Goal: Task Accomplishment & Management: Complete application form

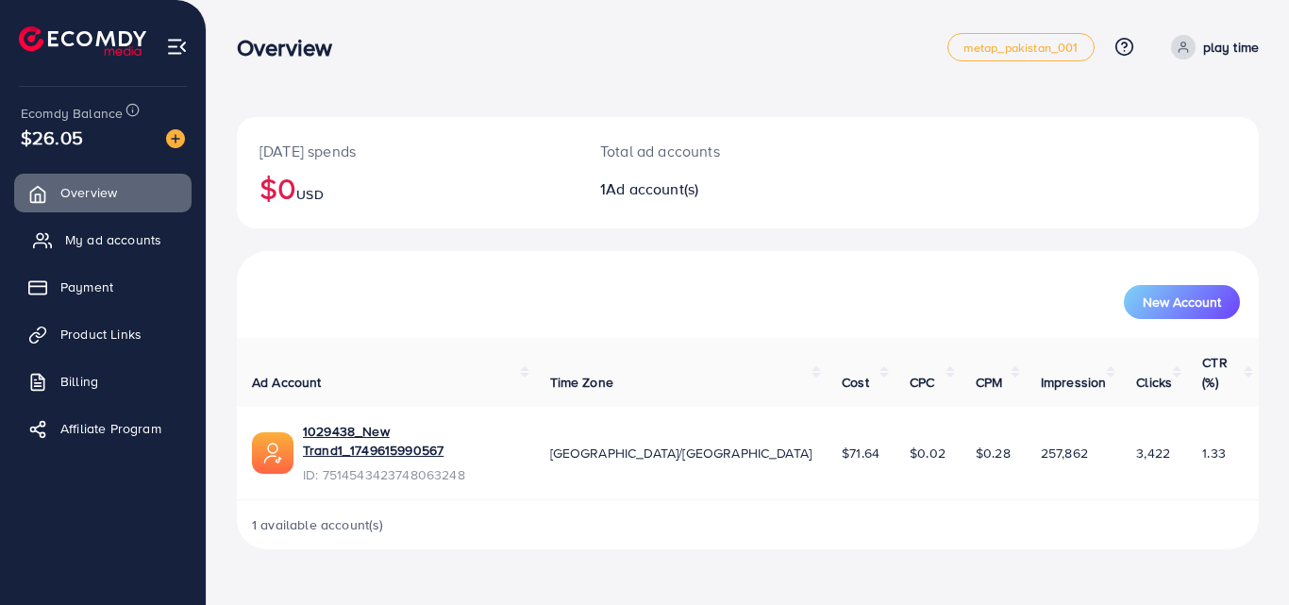
click at [135, 242] on span "My ad accounts" at bounding box center [113, 239] width 96 height 19
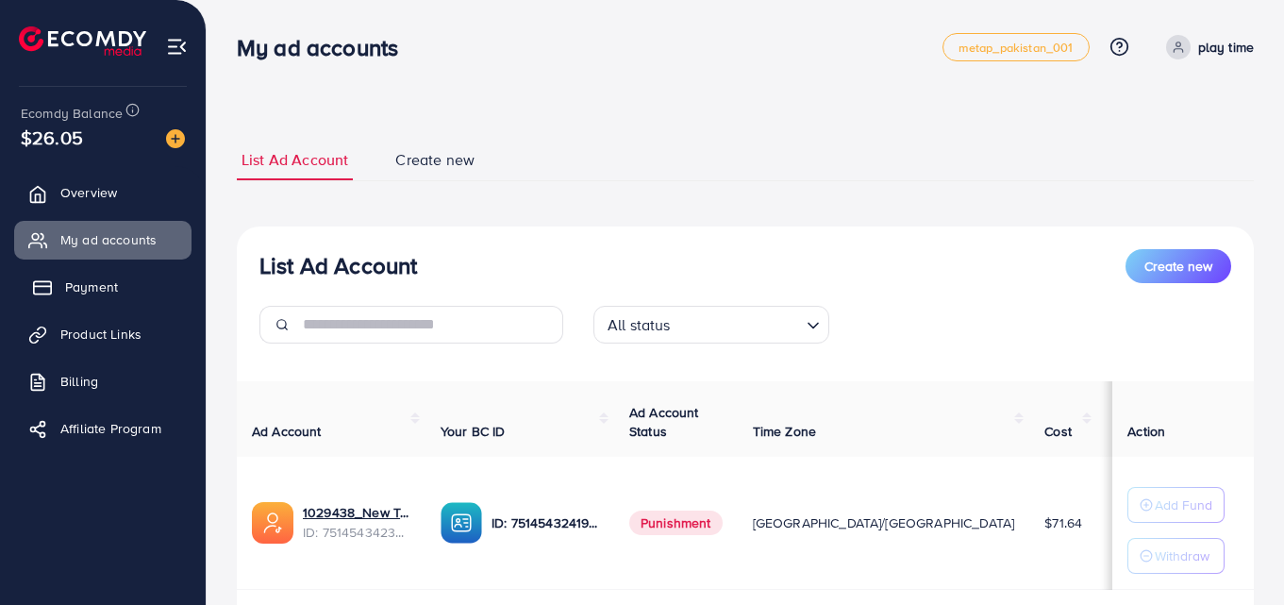
click at [61, 275] on link "Payment" at bounding box center [102, 287] width 177 height 38
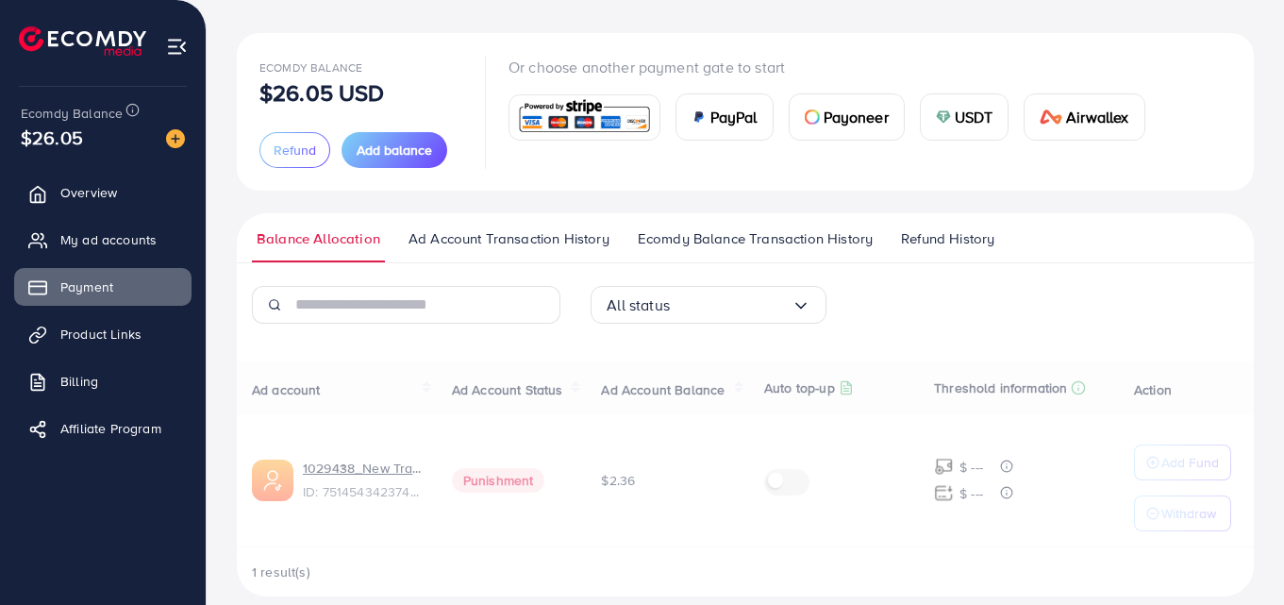
scroll to position [106, 0]
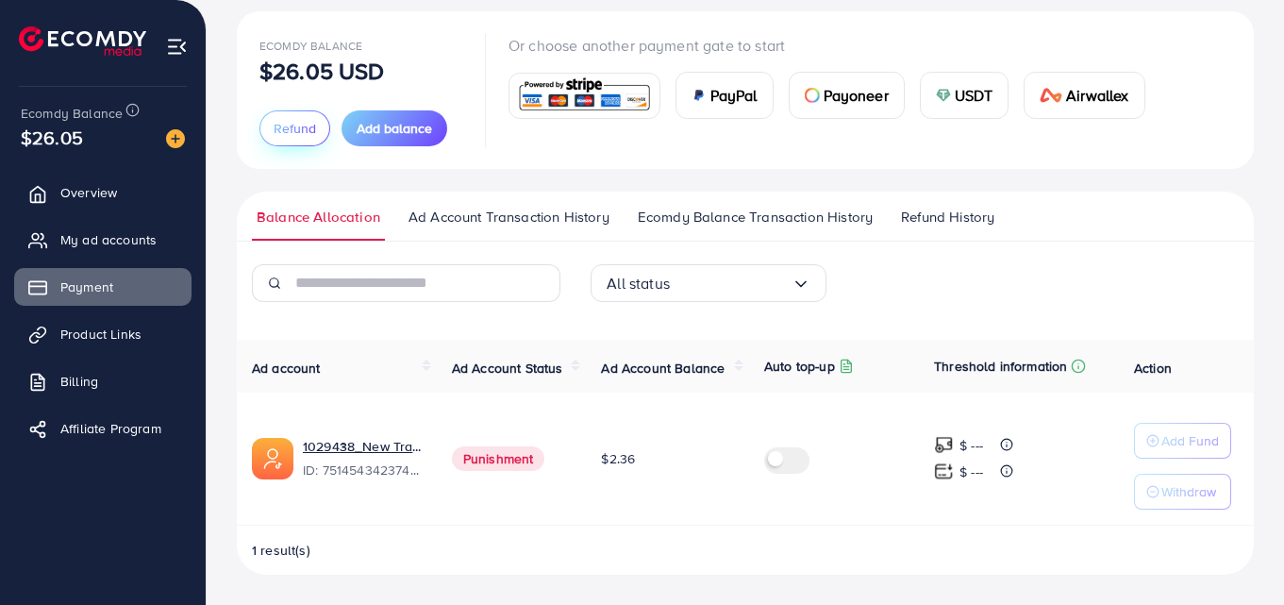
click at [295, 135] on span "Refund" at bounding box center [295, 128] width 42 height 19
click at [0, 0] on div at bounding box center [0, 0] width 0 height 0
click at [282, 126] on span "Refund" at bounding box center [295, 128] width 42 height 19
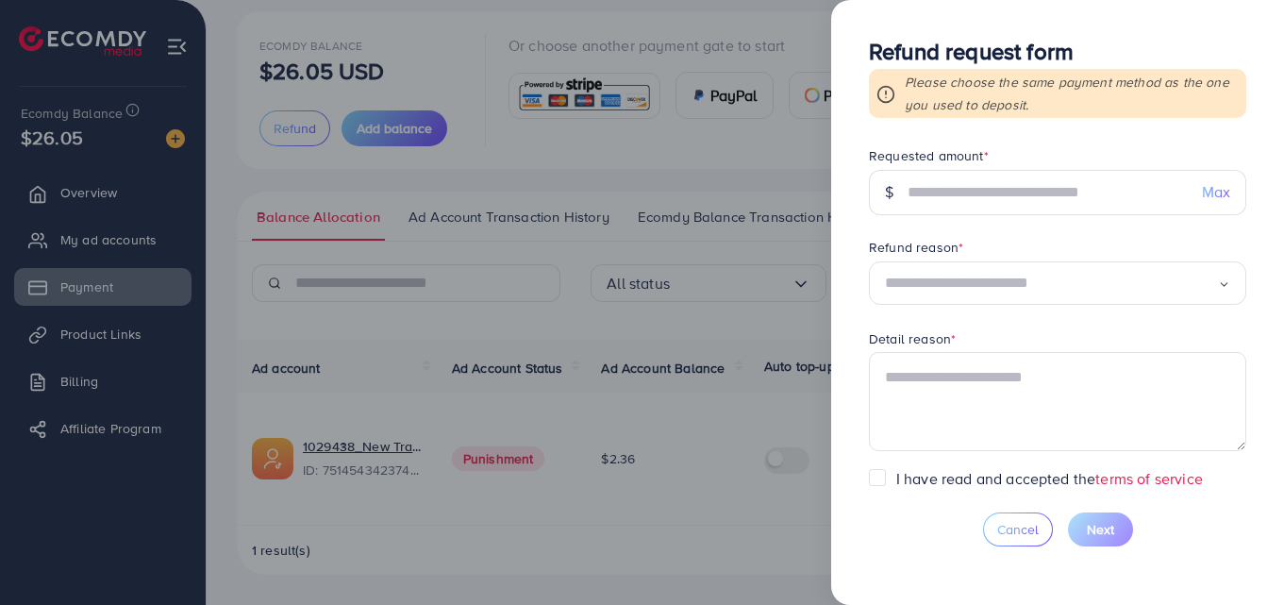
click at [1211, 190] on span "Max" at bounding box center [1216, 192] width 28 height 22
type input "*****"
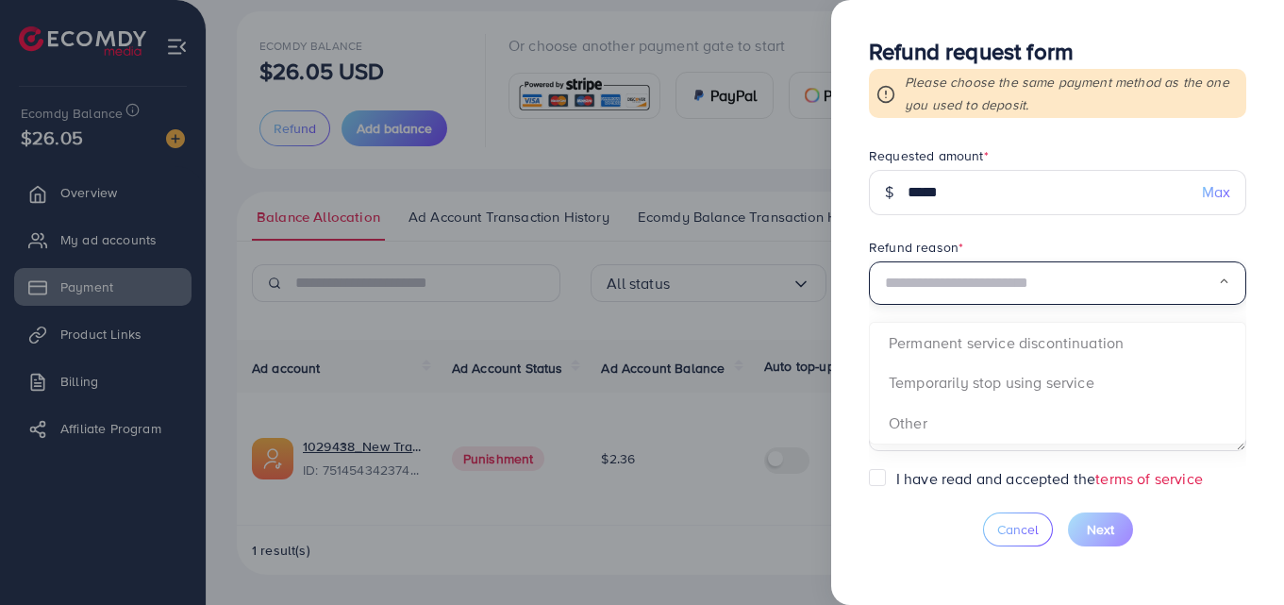
click at [1100, 283] on input "Search for option" at bounding box center [1051, 283] width 333 height 29
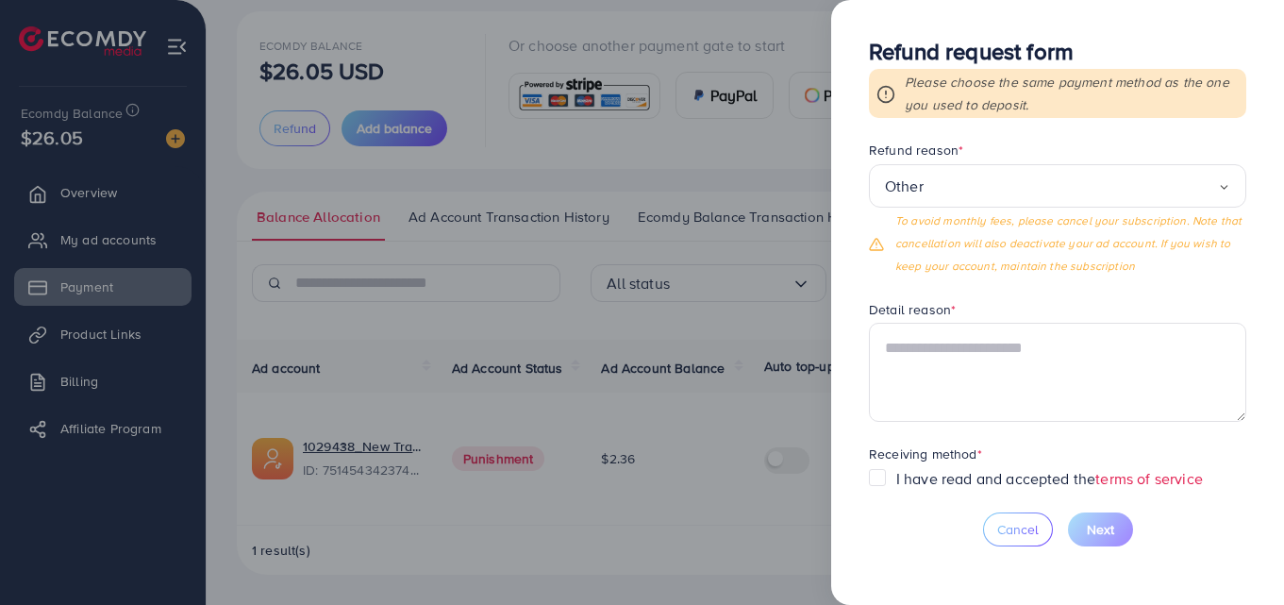
click at [922, 331] on form "Requested amount * $ ***** Max Refund reason * Other Loading... Permanent servi…" at bounding box center [1057, 307] width 377 height 322
click at [982, 350] on textarea at bounding box center [1057, 372] width 377 height 98
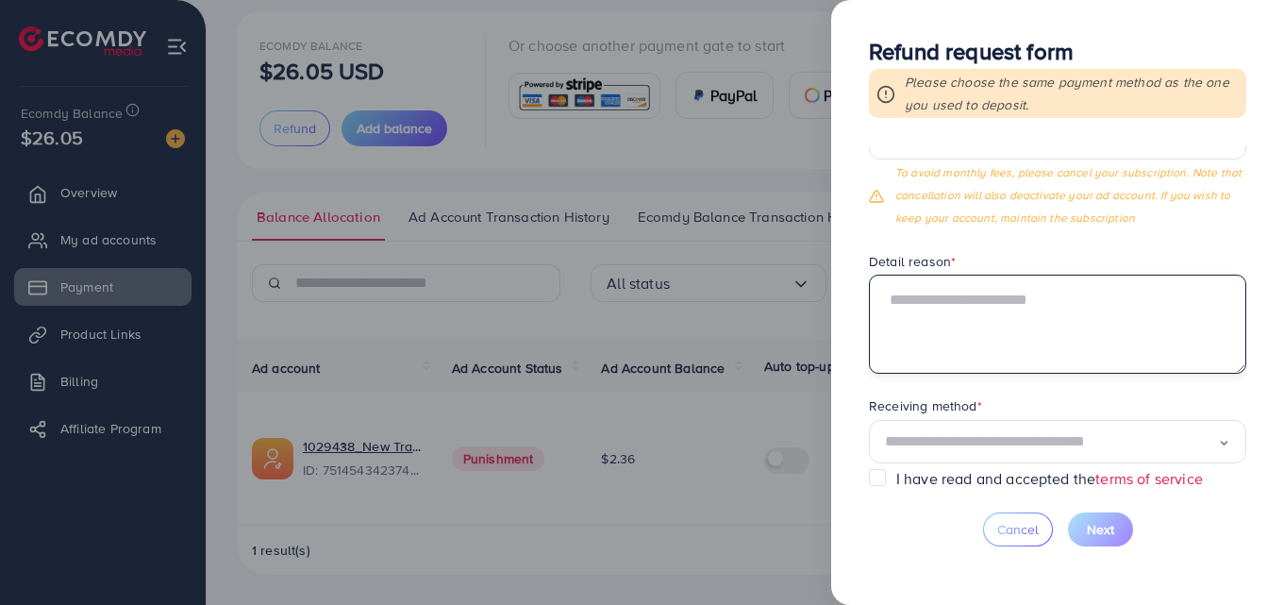
scroll to position [165, 0]
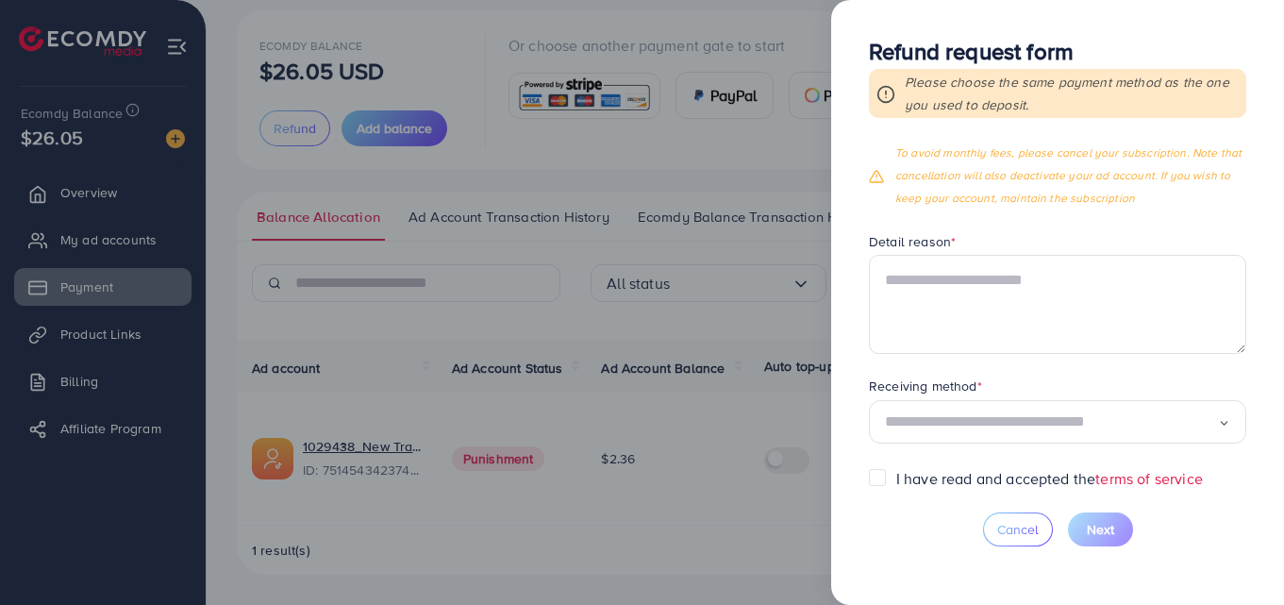
click at [1223, 425] on div "Loading..." at bounding box center [1057, 422] width 377 height 44
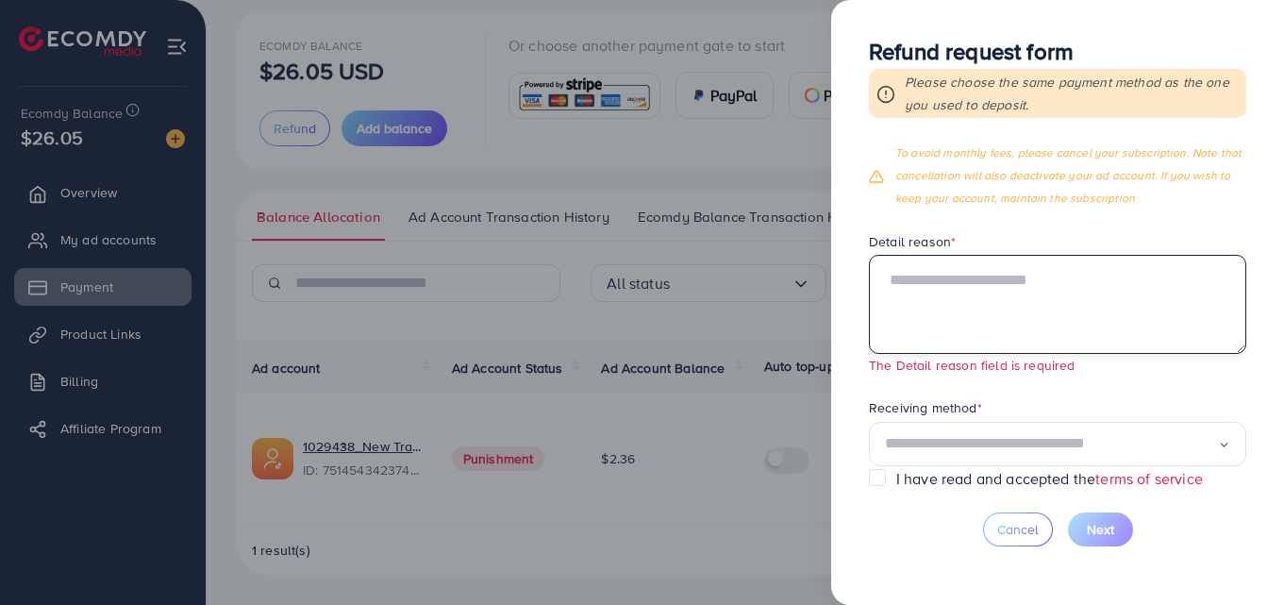
click at [1060, 303] on textarea at bounding box center [1057, 304] width 377 height 98
click at [1064, 293] on textarea at bounding box center [1057, 304] width 377 height 98
click at [947, 288] on textarea at bounding box center [1057, 304] width 377 height 98
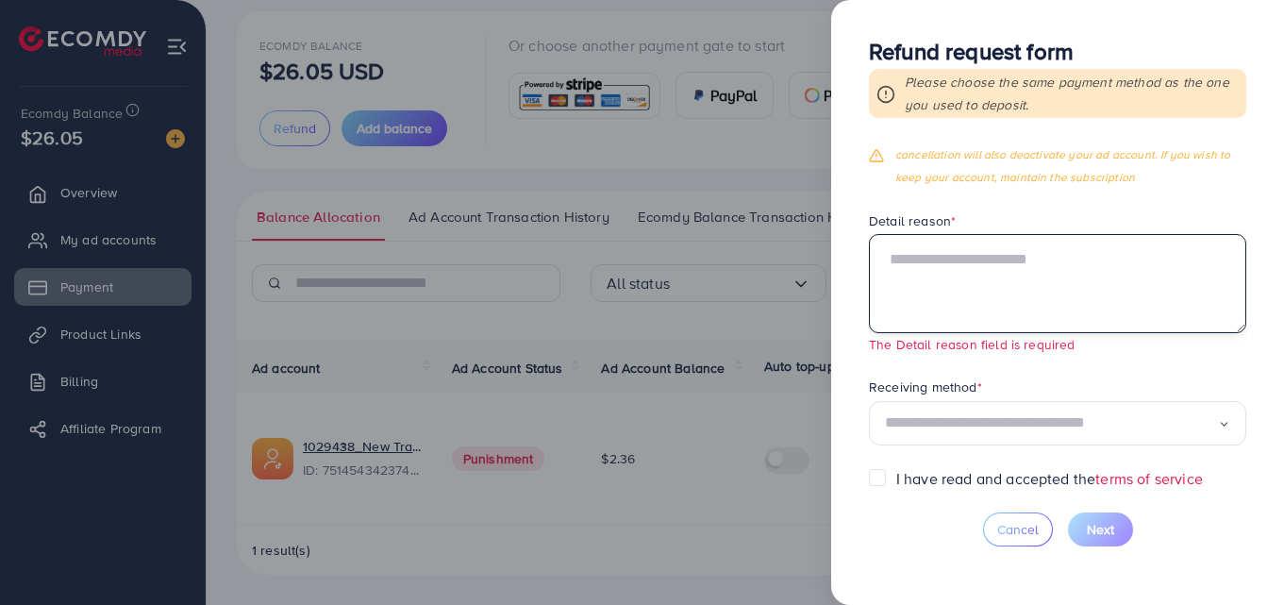
scroll to position [187, 0]
click at [897, 480] on label "I have read and accepted the terms of service" at bounding box center [1050, 479] width 307 height 22
click at [931, 256] on textarea at bounding box center [1057, 282] width 377 height 98
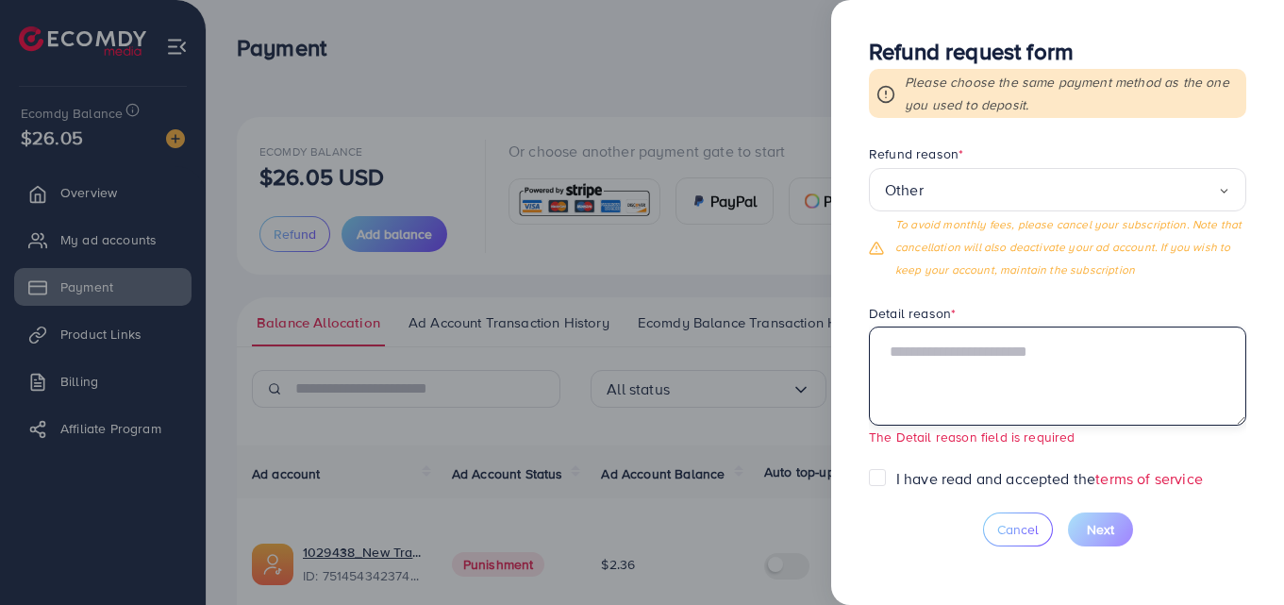
scroll to position [92, 0]
click at [957, 362] on textarea at bounding box center [1057, 376] width 377 height 98
click at [940, 203] on input "Search for option" at bounding box center [1071, 190] width 294 height 29
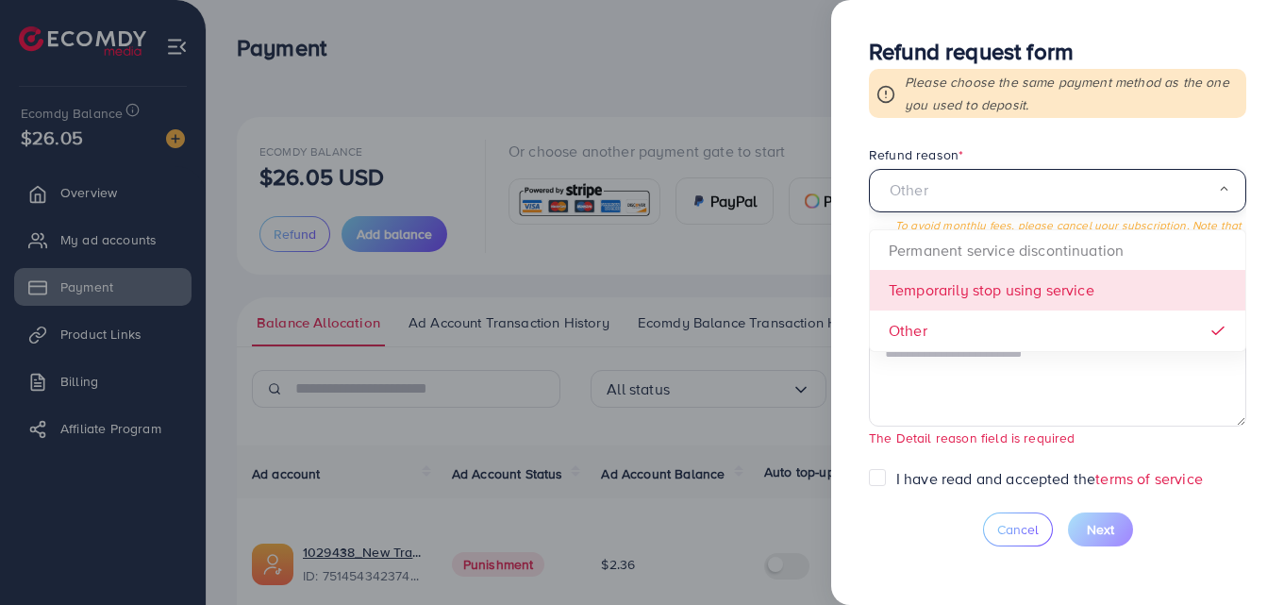
click at [968, 289] on form "Requested amount * $ ***** Max Refund reason * Other Loading... Permanent servi…" at bounding box center [1057, 307] width 377 height 322
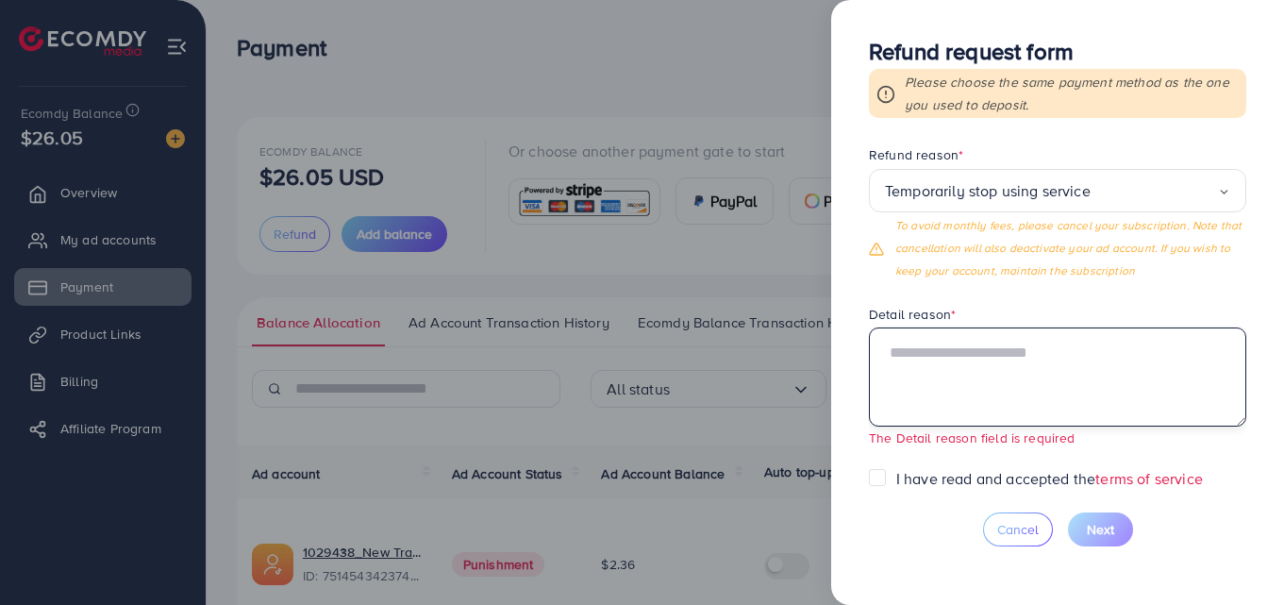
click at [952, 353] on textarea at bounding box center [1057, 376] width 377 height 98
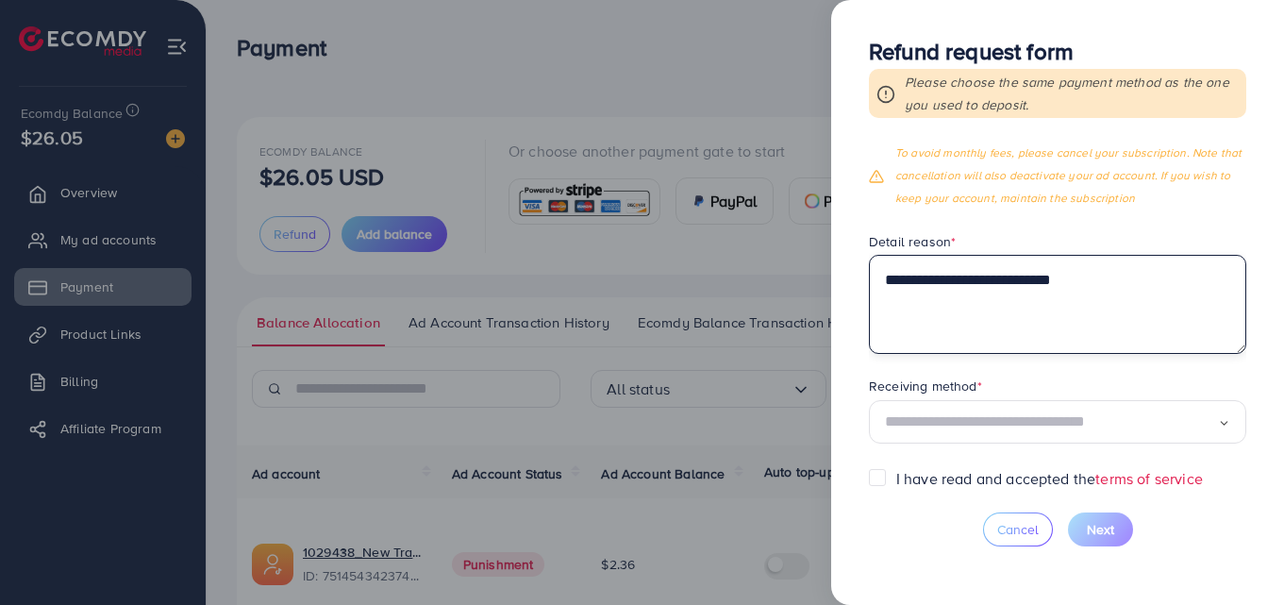
scroll to position [94, 0]
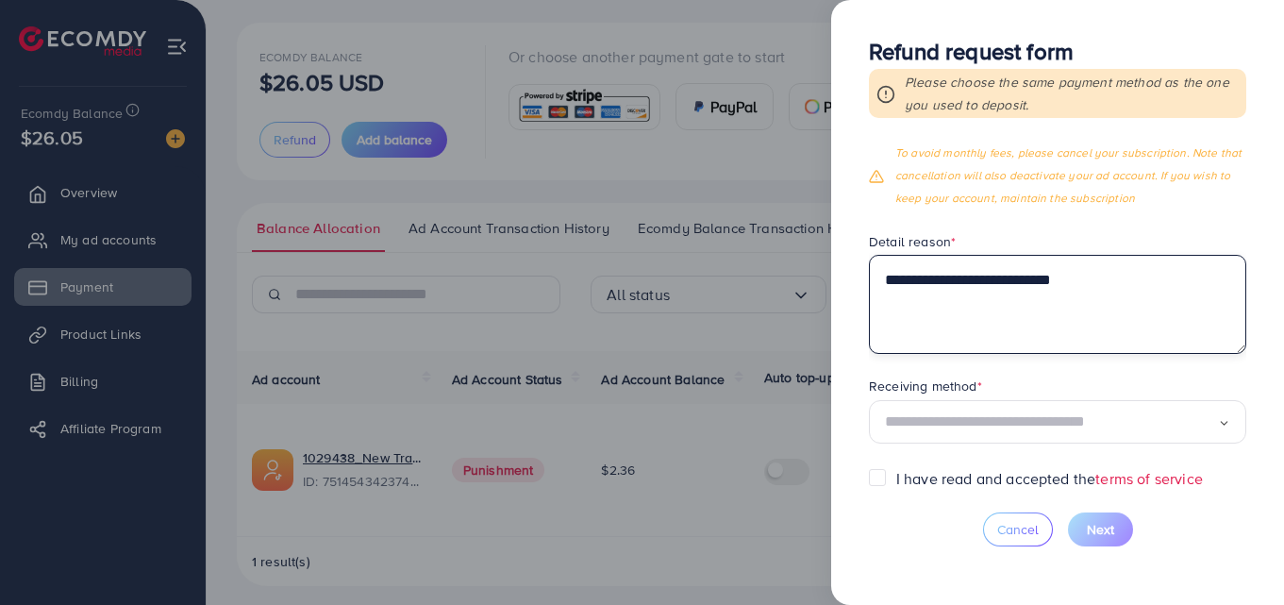
type textarea "**********"
click at [1127, 423] on input "Search for option" at bounding box center [1051, 422] width 333 height 29
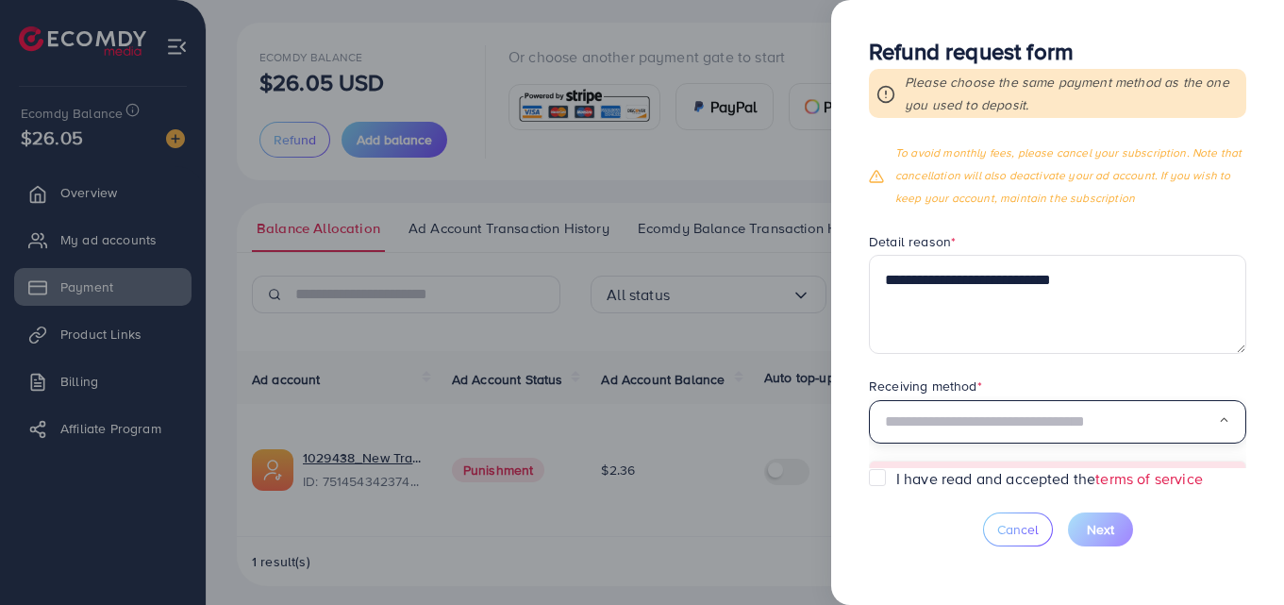
click at [1127, 423] on input "Search for option" at bounding box center [1051, 422] width 333 height 29
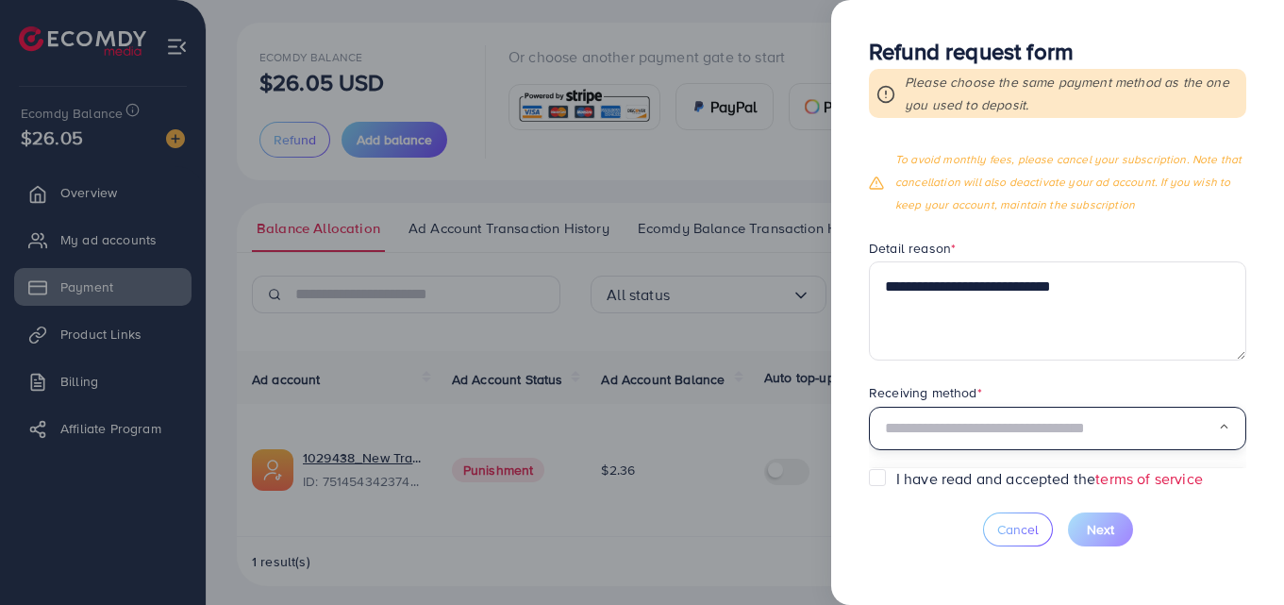
scroll to position [199, 0]
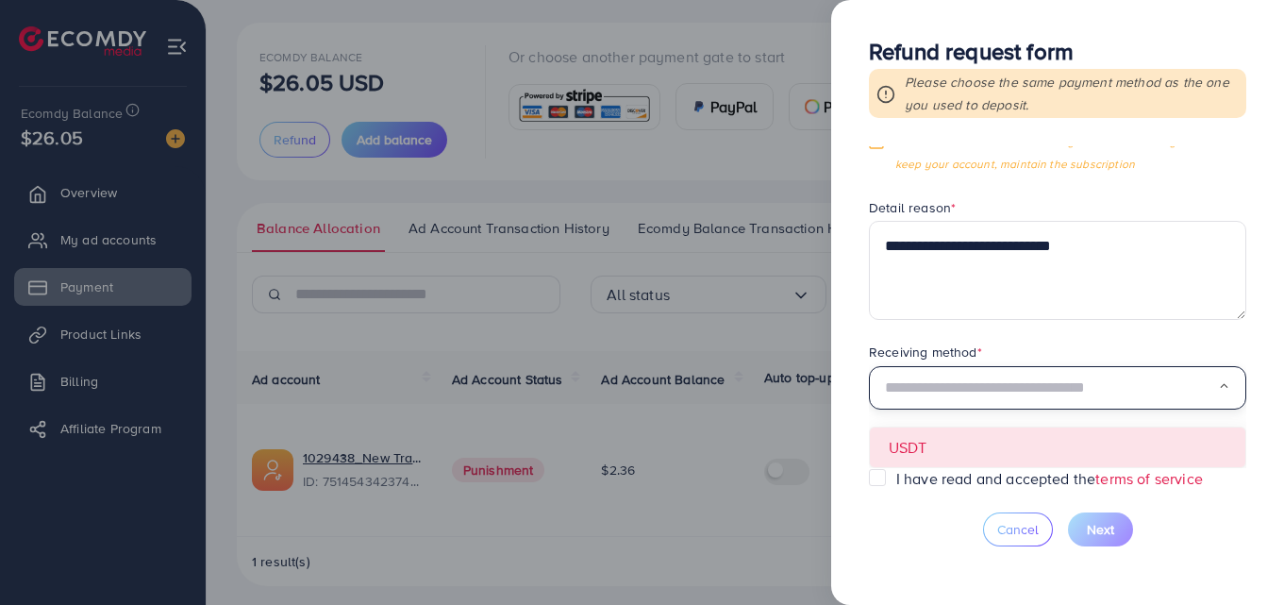
click at [1139, 394] on input "Search for option" at bounding box center [1051, 388] width 333 height 29
click at [1133, 392] on input "Search for option" at bounding box center [1051, 388] width 333 height 29
click at [1022, 438] on form "**********" at bounding box center [1057, 307] width 377 height 322
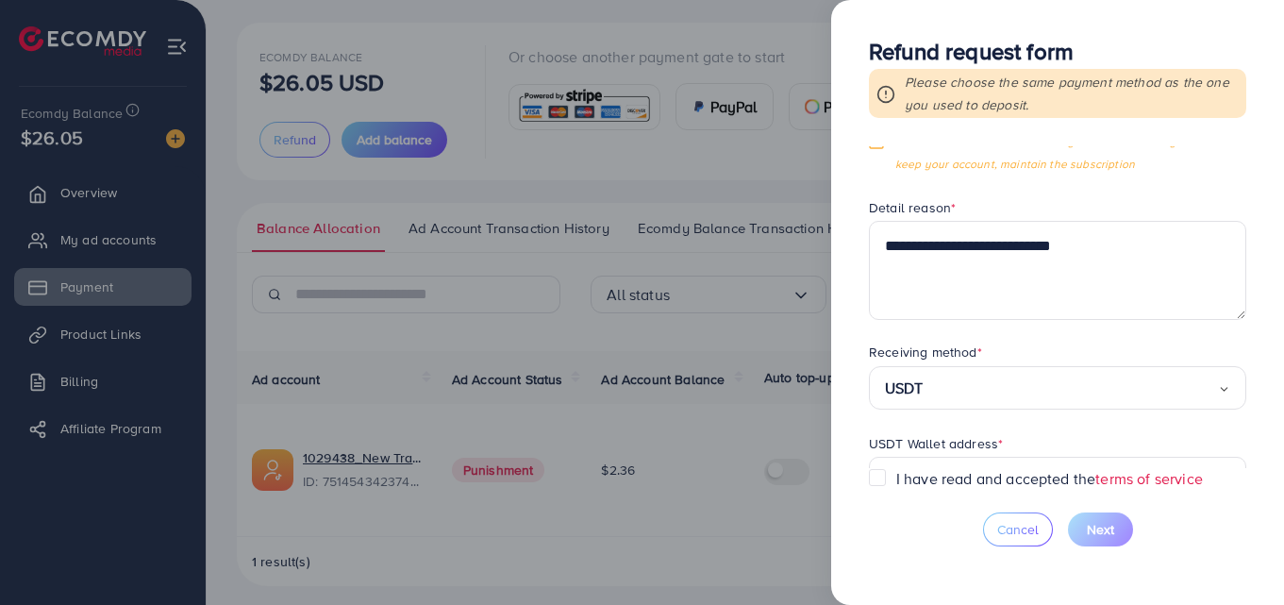
click at [1022, 438] on div "USDT Wallet address *" at bounding box center [1057, 446] width 377 height 24
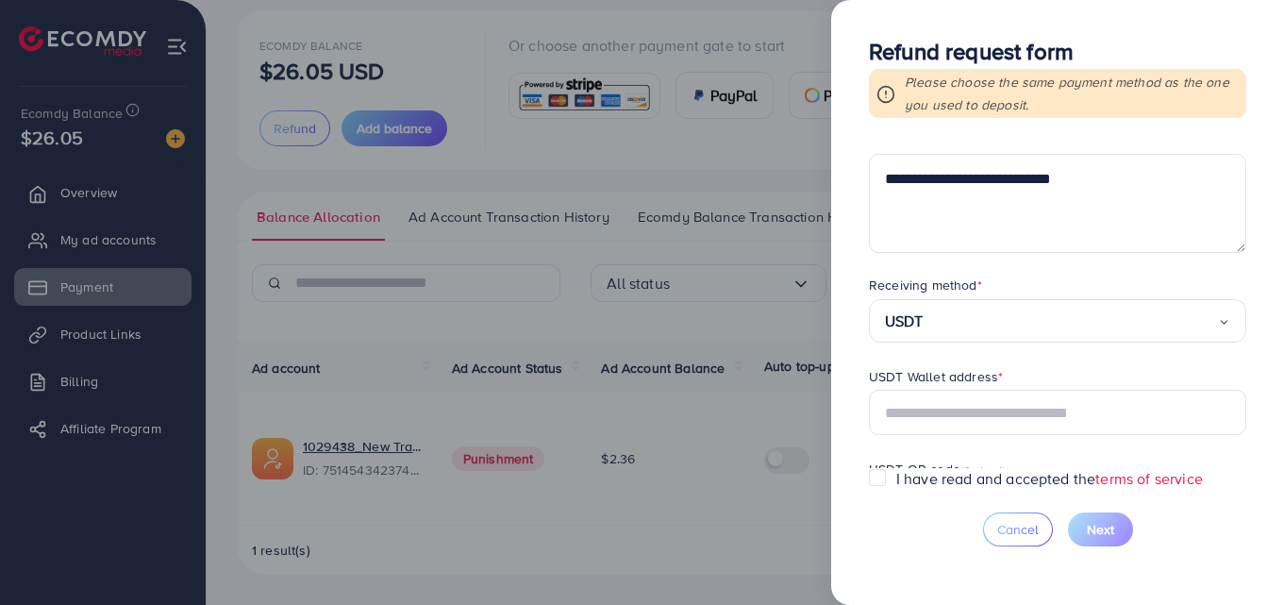
scroll to position [388, 0]
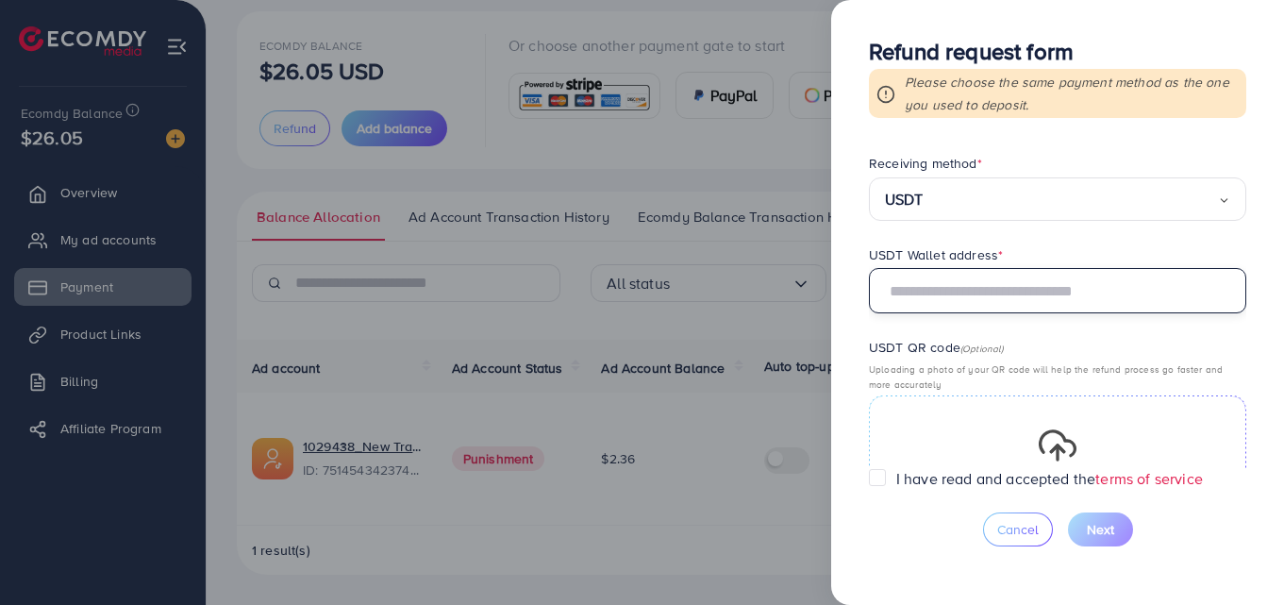
click at [1072, 307] on input "text" at bounding box center [1057, 290] width 377 height 45
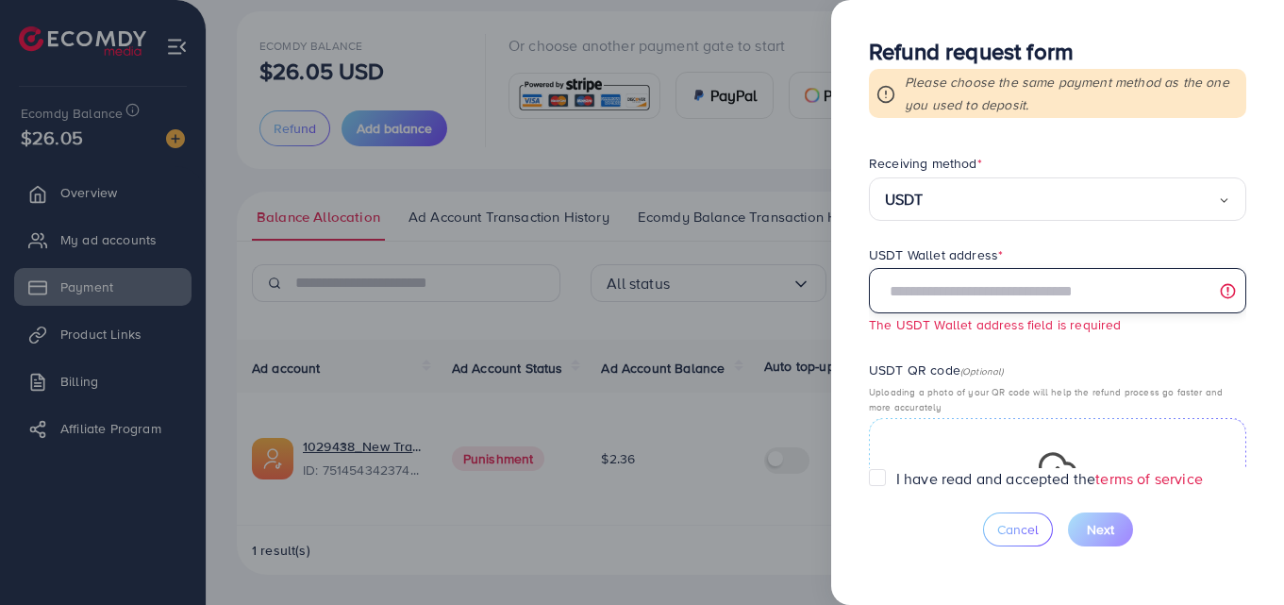
click at [970, 291] on input "text" at bounding box center [1057, 290] width 377 height 45
paste input "**********"
type input "**********"
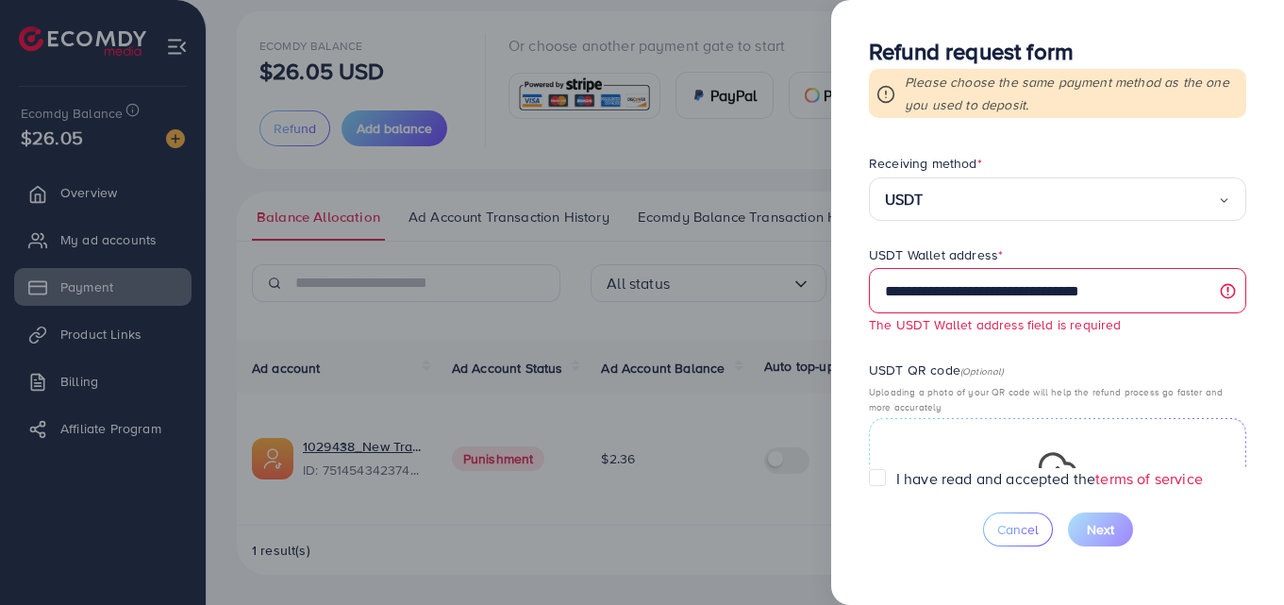
drag, startPoint x: 968, startPoint y: 290, endPoint x: 997, endPoint y: 392, distance: 106.0
click at [997, 392] on p "Uploading a photo of your QR code will help the refund process go faster and mo…" at bounding box center [1057, 399] width 377 height 30
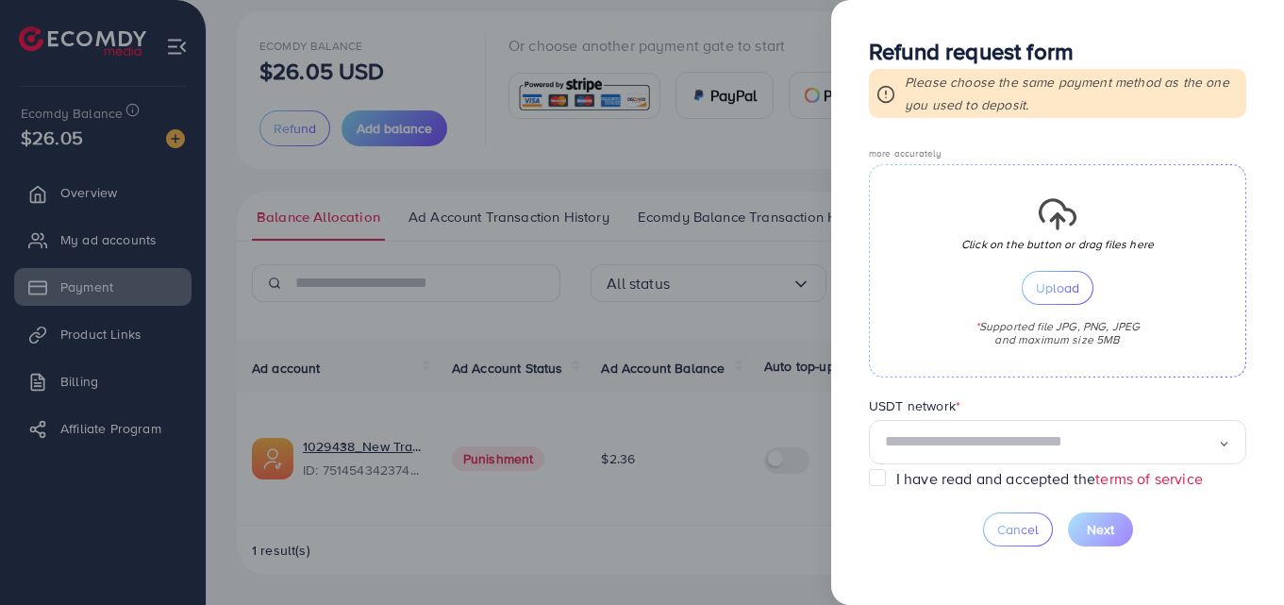
scroll to position [639, 0]
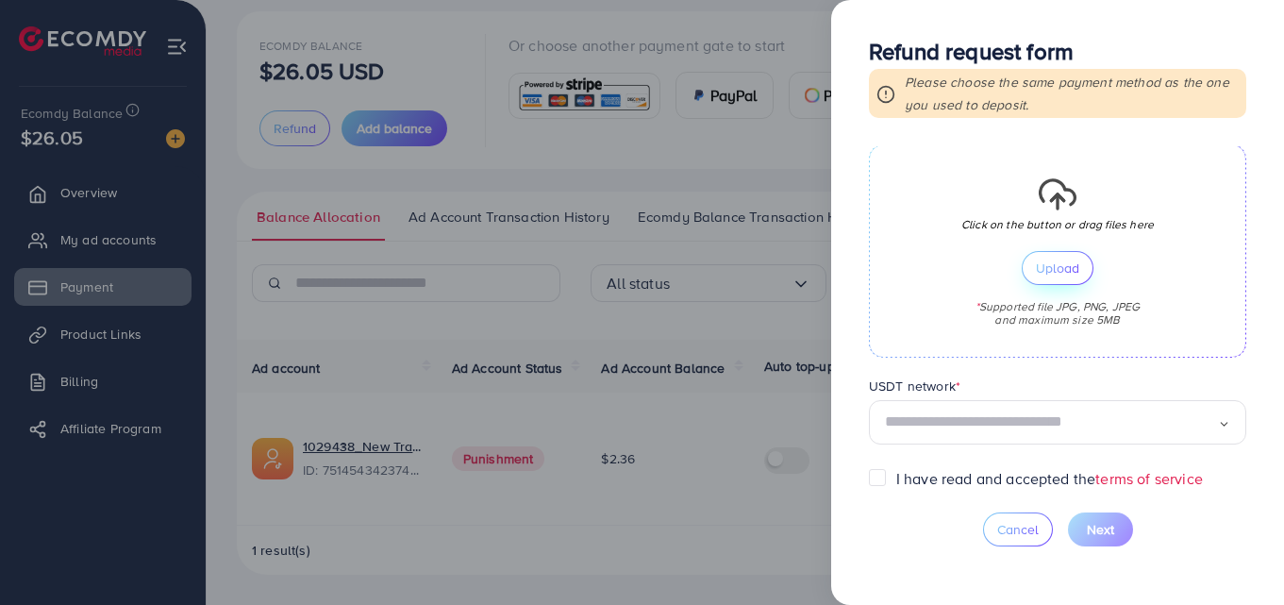
click at [1061, 266] on span "Upload" at bounding box center [1057, 267] width 43 height 13
click at [996, 280] on div "Click on the button or drag files here Upload * Supported file JPG, PNG, JPEG a…" at bounding box center [1057, 250] width 377 height 213
click at [1058, 273] on span "Upload" at bounding box center [1057, 267] width 43 height 13
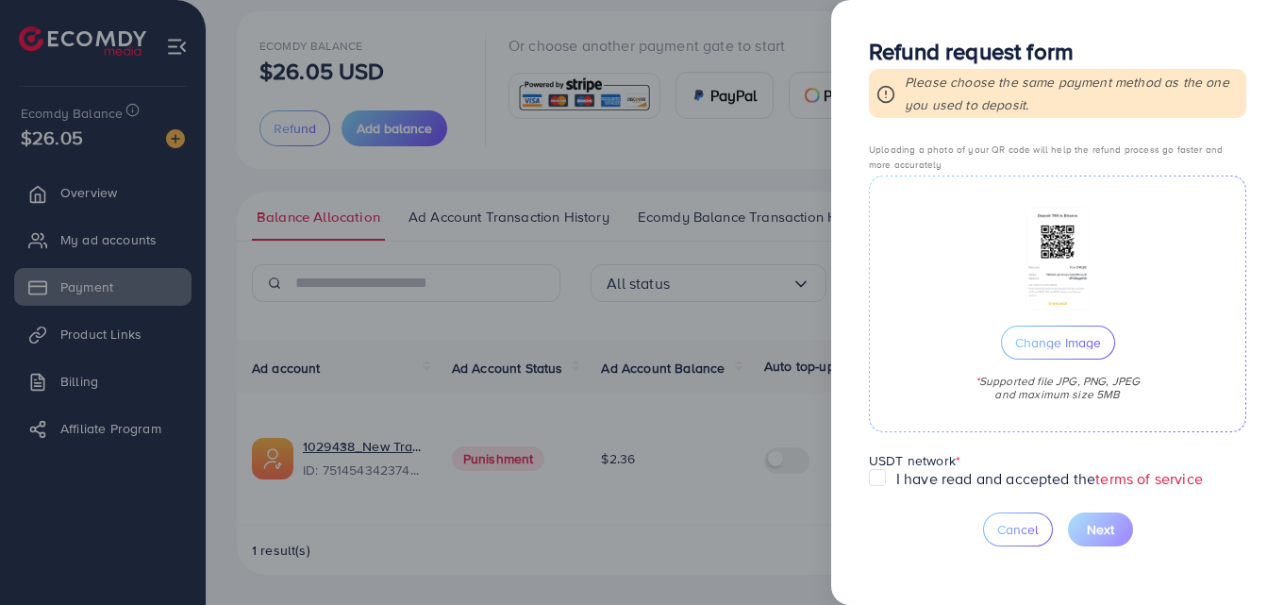
scroll to position [588, 0]
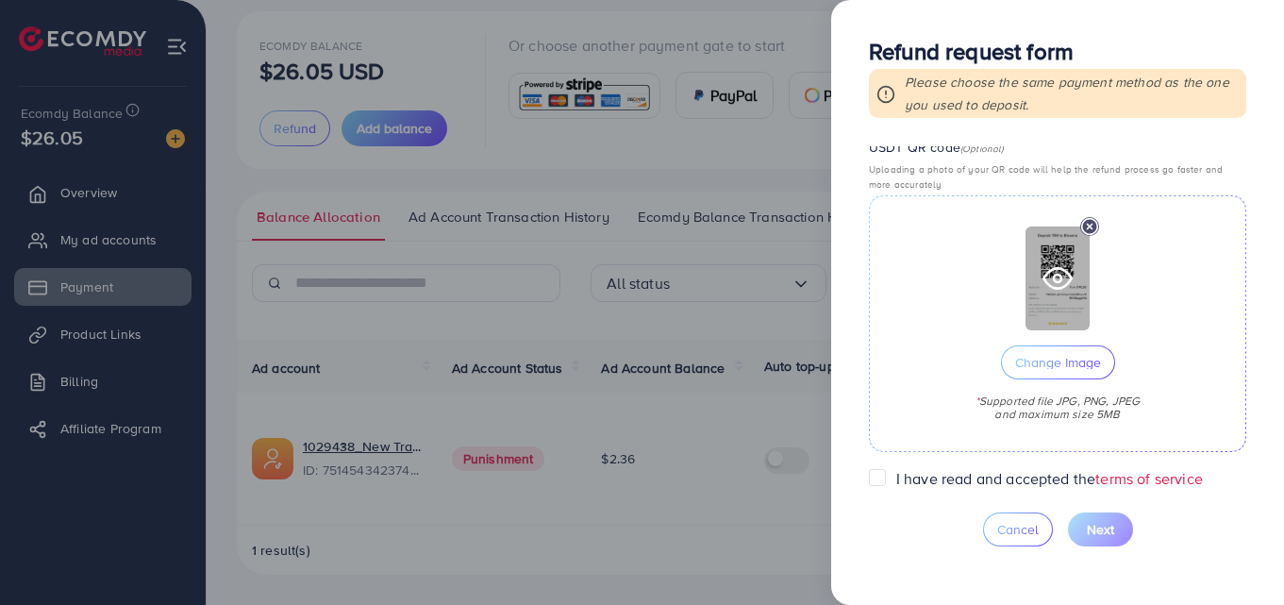
click at [1037, 265] on div at bounding box center [1058, 278] width 64 height 104
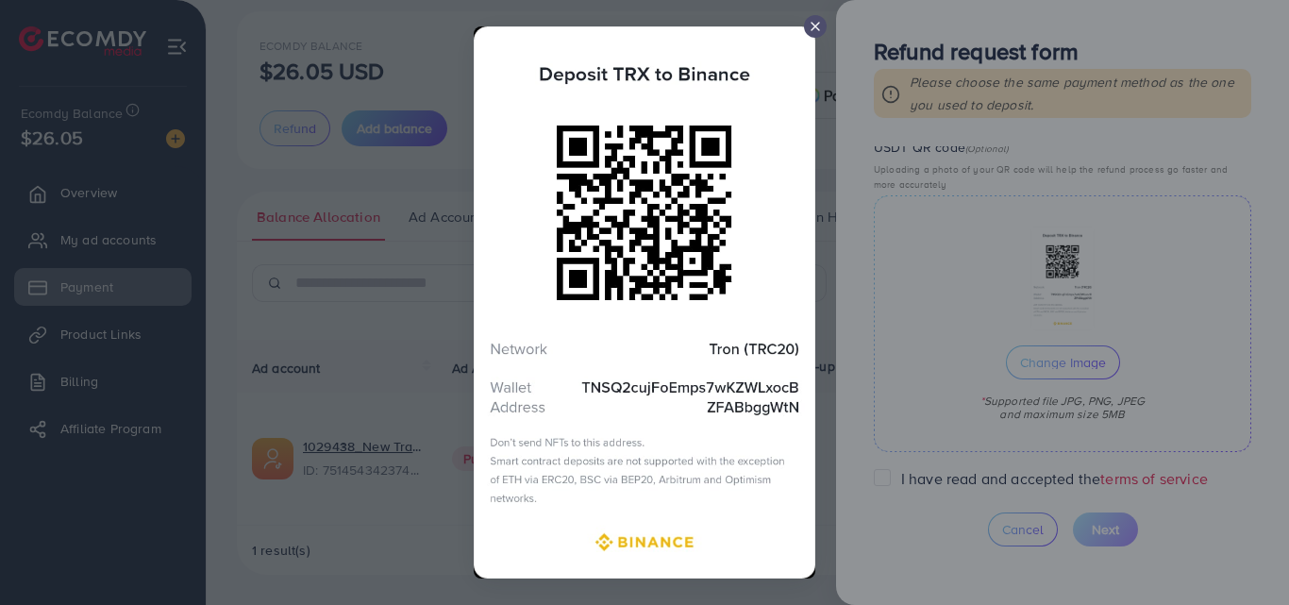
click at [968, 293] on div at bounding box center [644, 302] width 1289 height 605
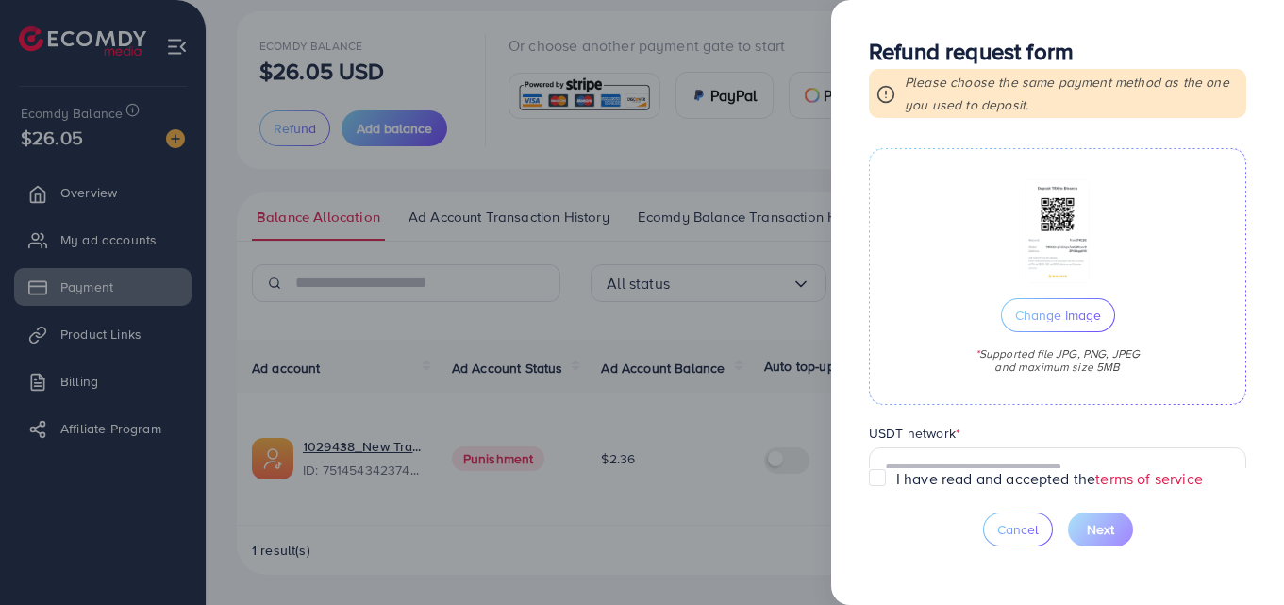
scroll to position [682, 0]
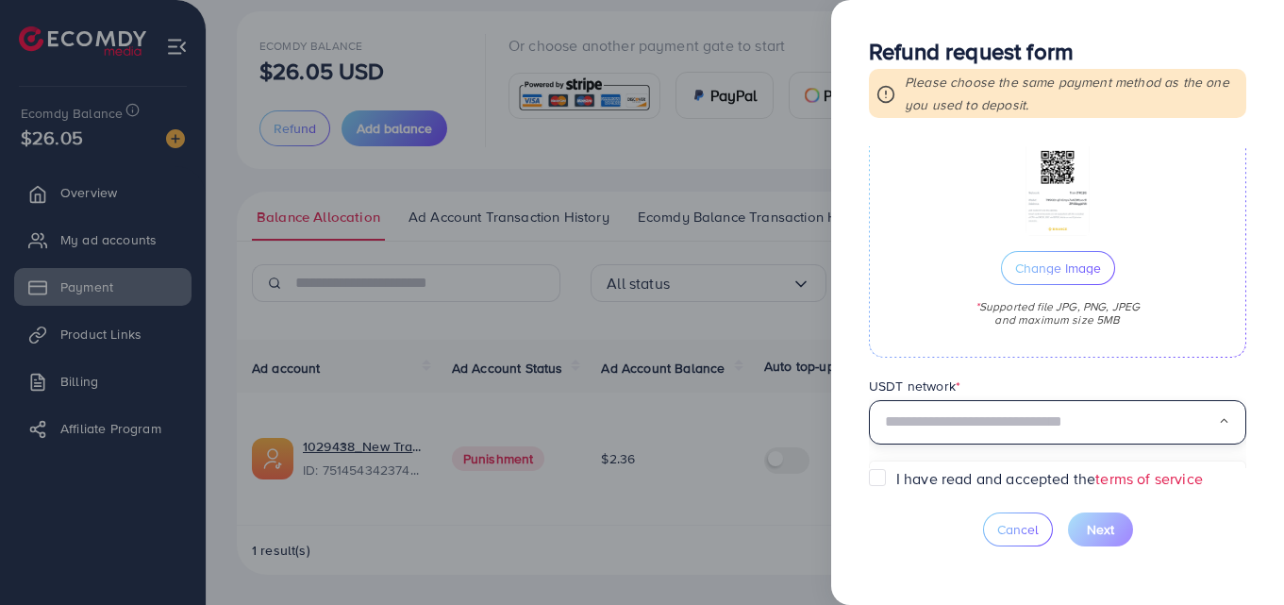
click at [993, 427] on input "Search for option" at bounding box center [1051, 422] width 333 height 29
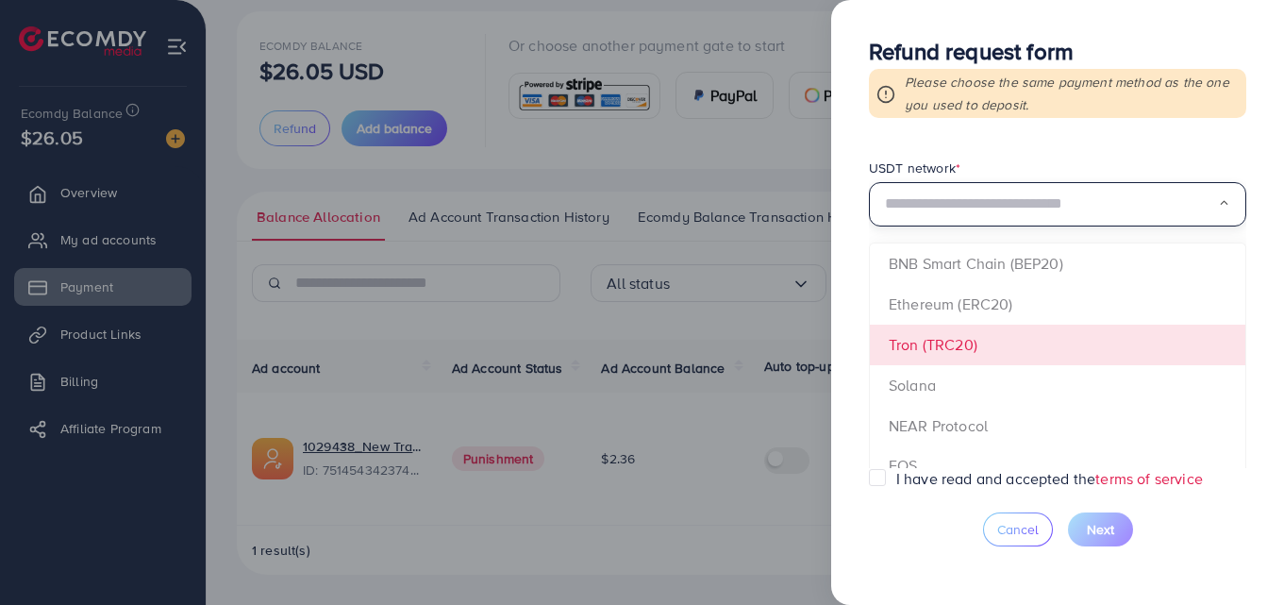
scroll to position [965, 0]
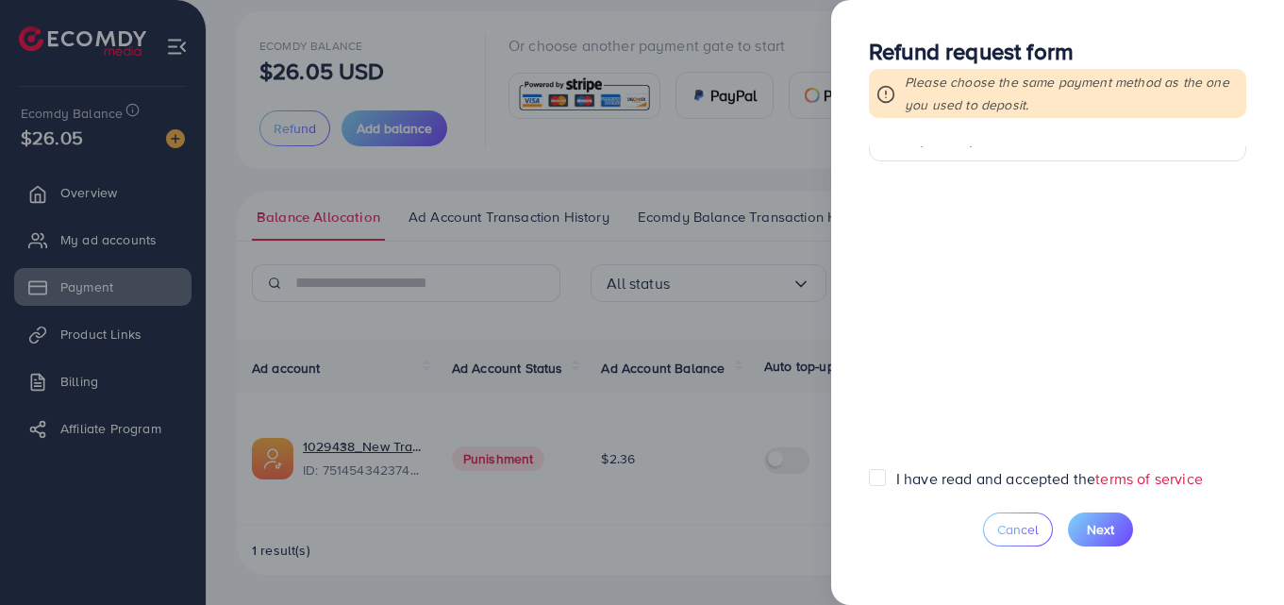
click at [969, 292] on form "**********" at bounding box center [1057, 307] width 377 height 322
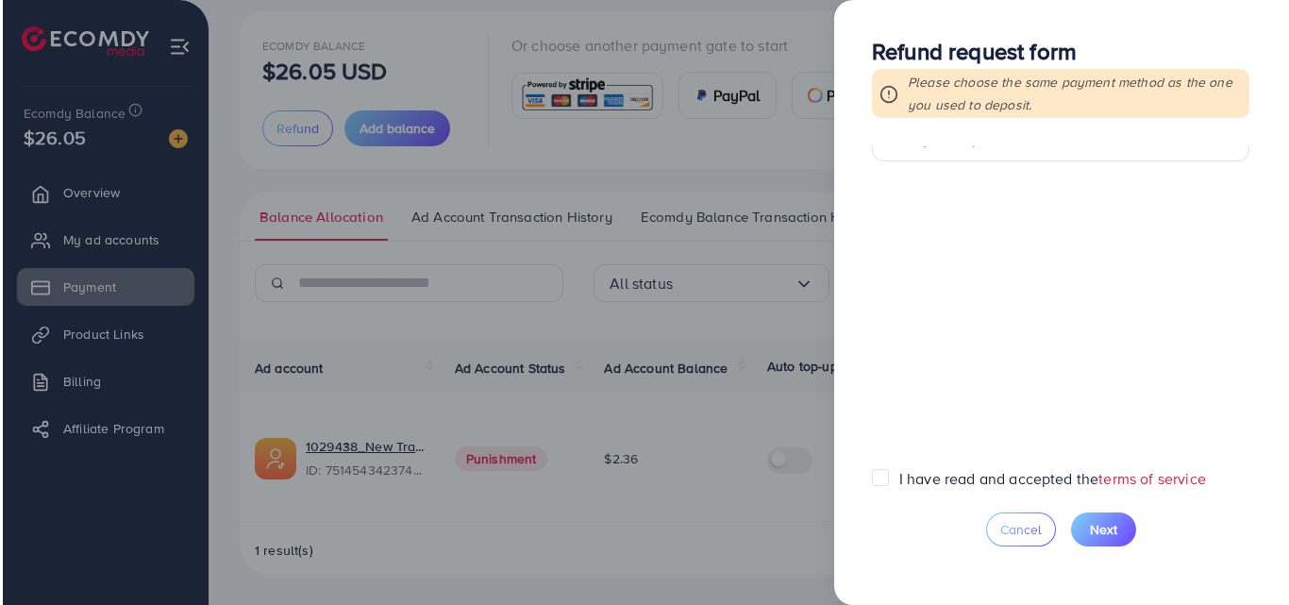
scroll to position [682, 0]
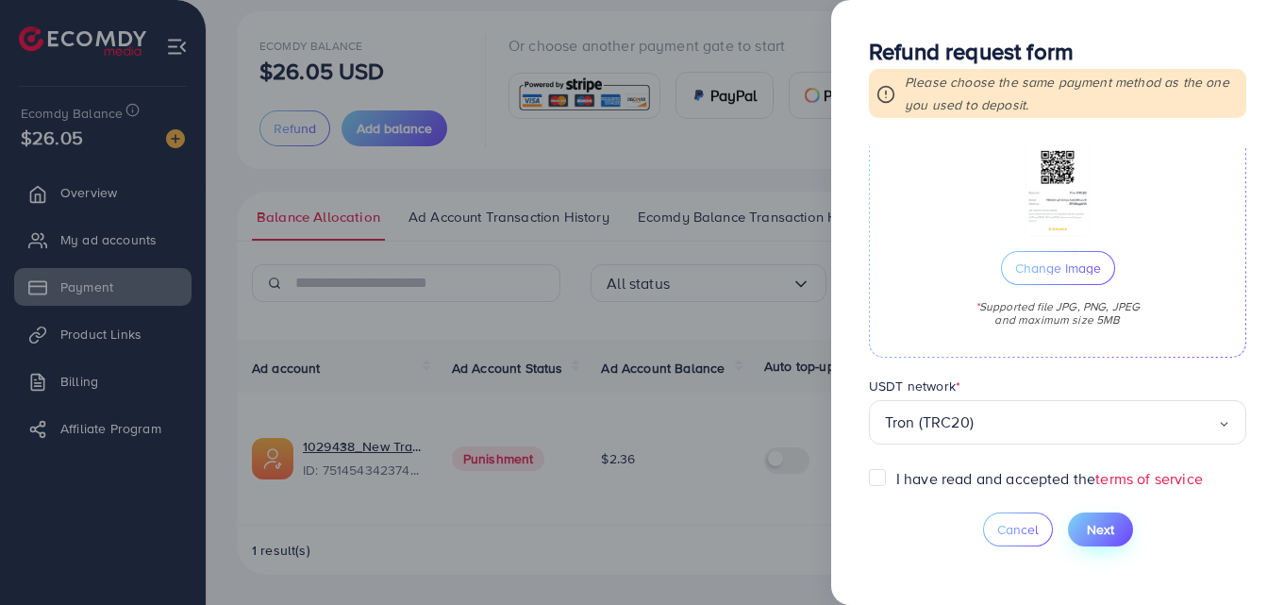
click at [1082, 529] on button "Next" at bounding box center [1100, 529] width 65 height 34
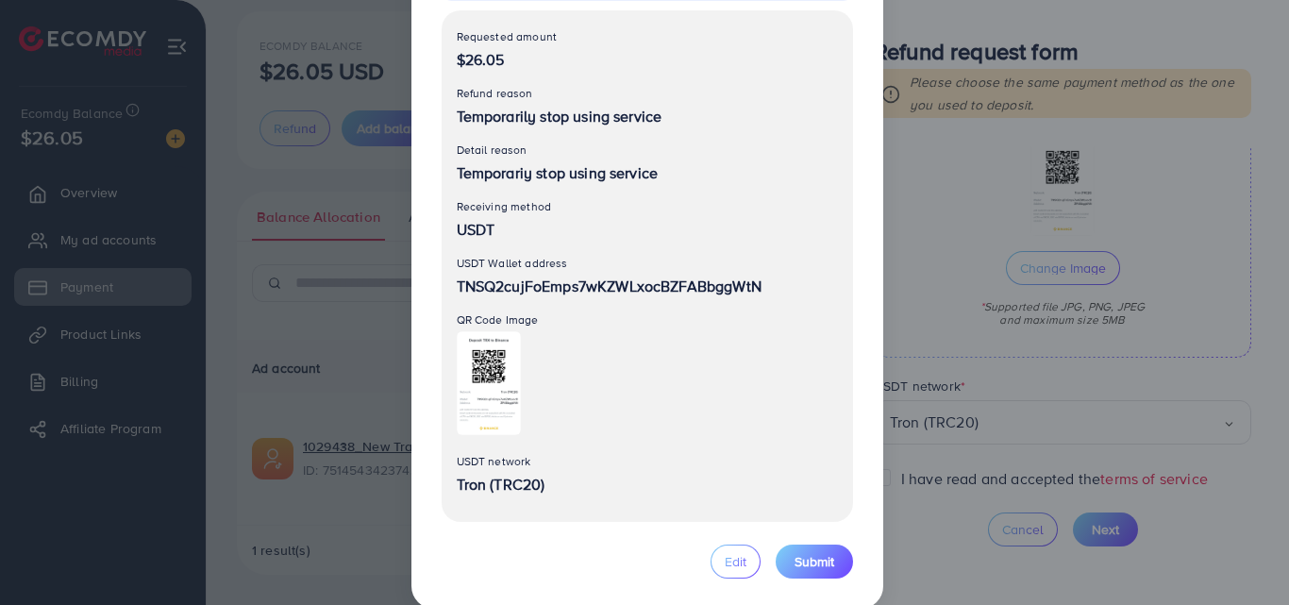
scroll to position [219, 0]
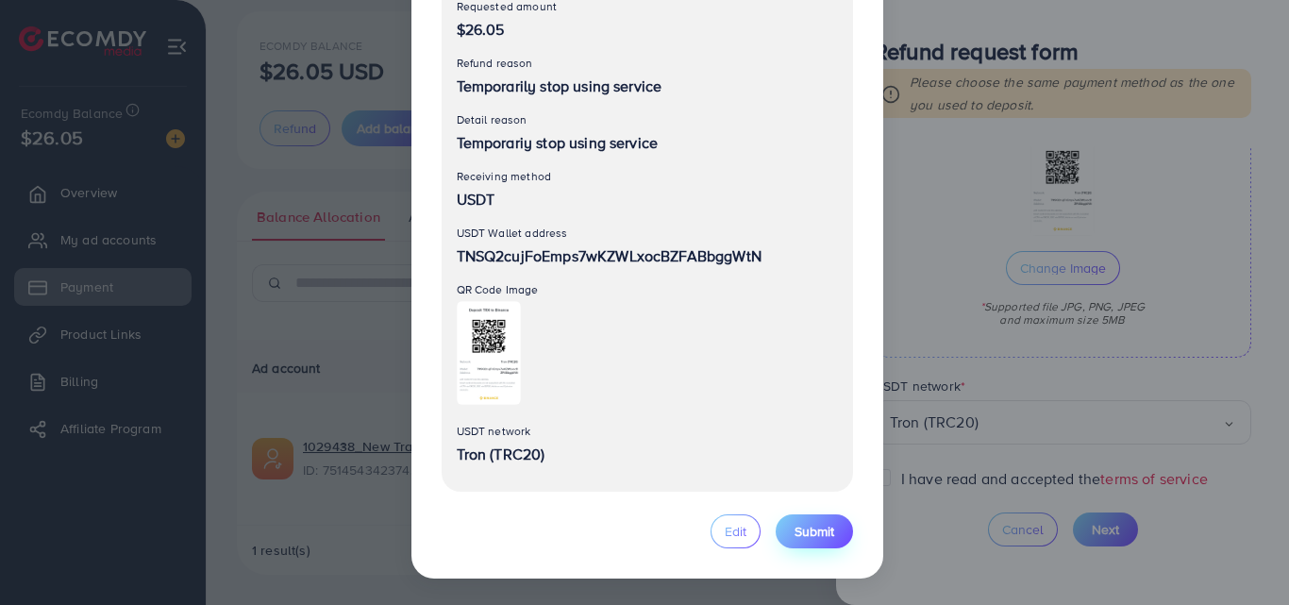
click at [807, 523] on span "Submit" at bounding box center [815, 531] width 40 height 19
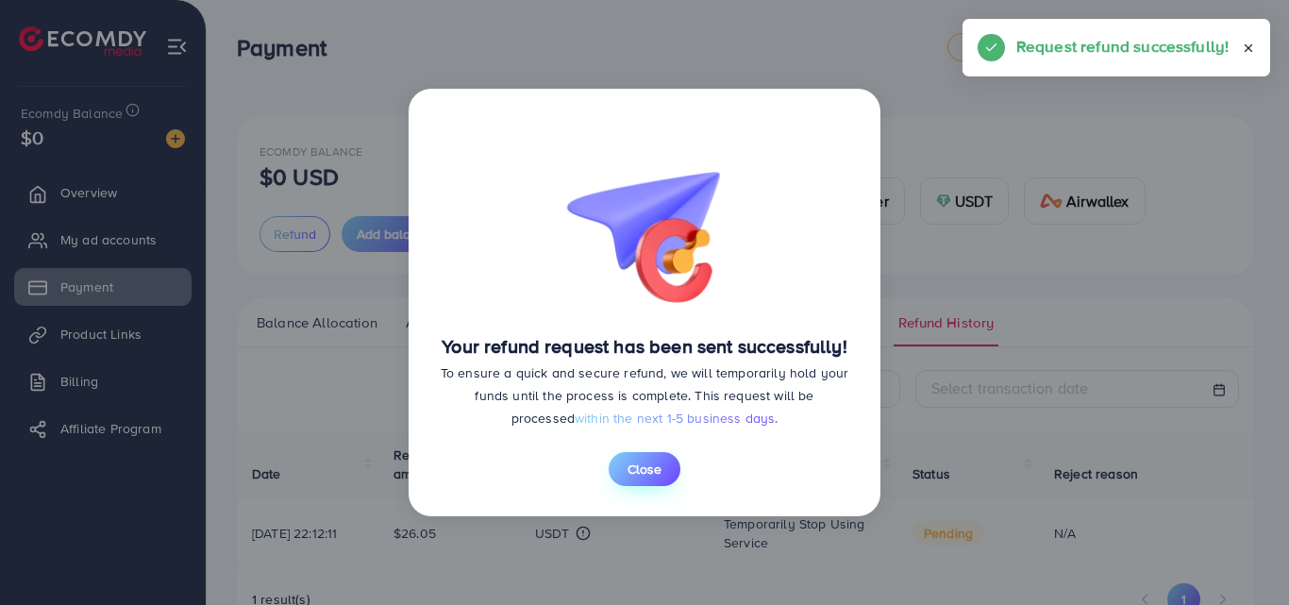
click at [651, 474] on span "Close" at bounding box center [645, 469] width 34 height 19
